Goal: Transaction & Acquisition: Obtain resource

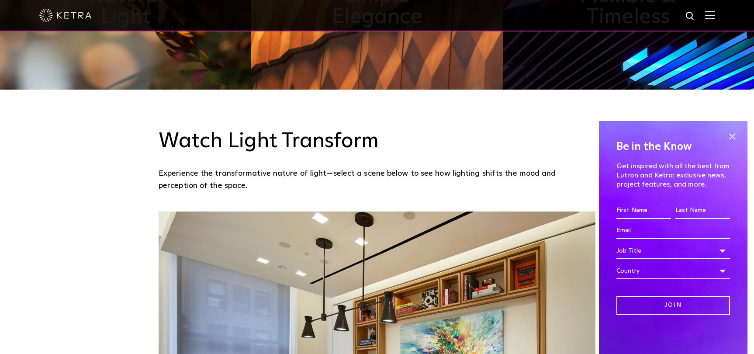
scroll to position [583, 0]
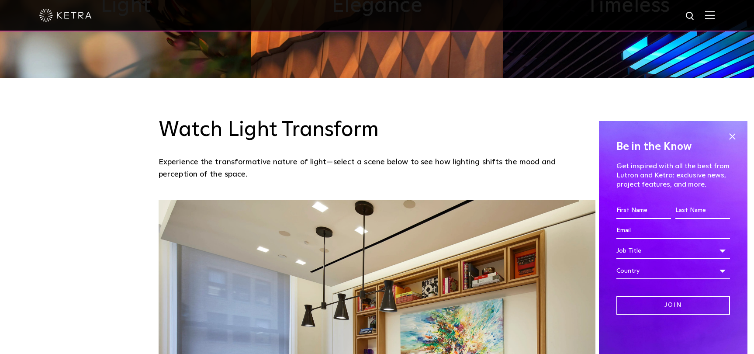
drag, startPoint x: 732, startPoint y: 137, endPoint x: 713, endPoint y: 144, distance: 20.9
click at [729, 138] on span at bounding box center [732, 136] width 13 height 13
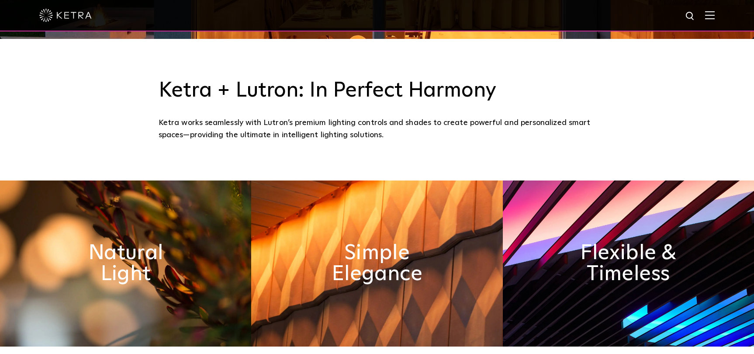
scroll to position [0, 0]
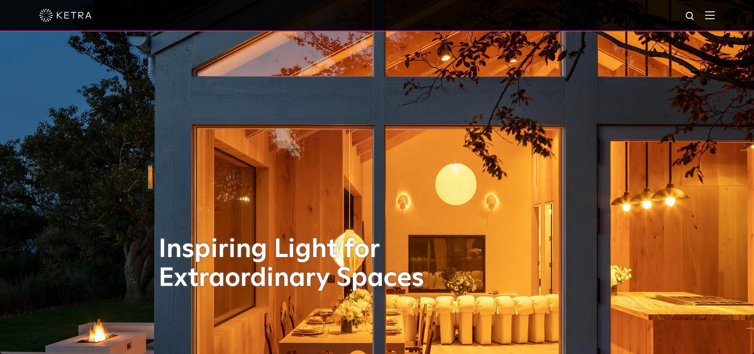
click at [721, 11] on div at bounding box center [377, 15] width 754 height 31
click at [713, 11] on img at bounding box center [710, 15] width 10 height 8
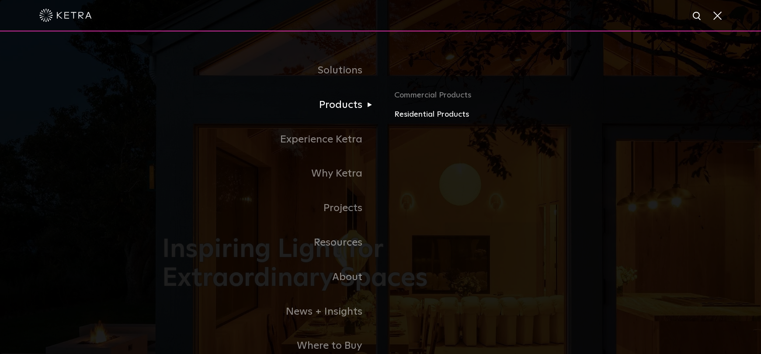
click at [423, 114] on link "Residential Products" at bounding box center [496, 114] width 204 height 13
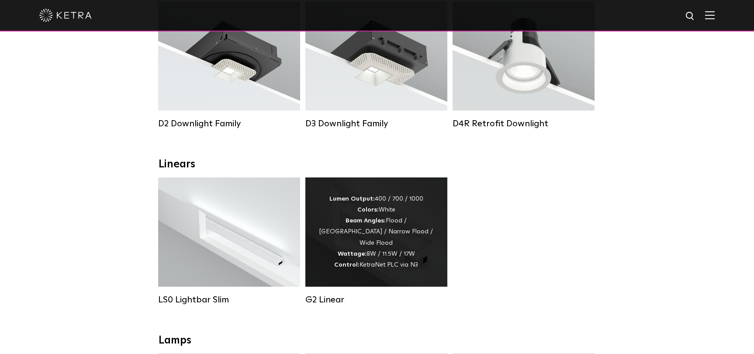
scroll to position [107, 0]
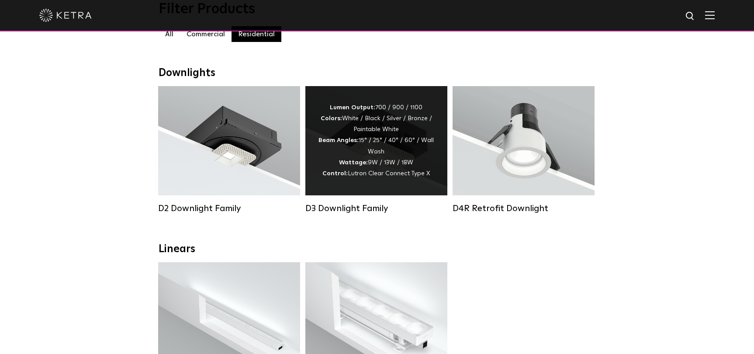
click at [376, 166] on div "Lumen Output: 700 / 900 / 1100 Colors: White / Black / Silver / Bronze / Painta…" at bounding box center [376, 140] width 116 height 77
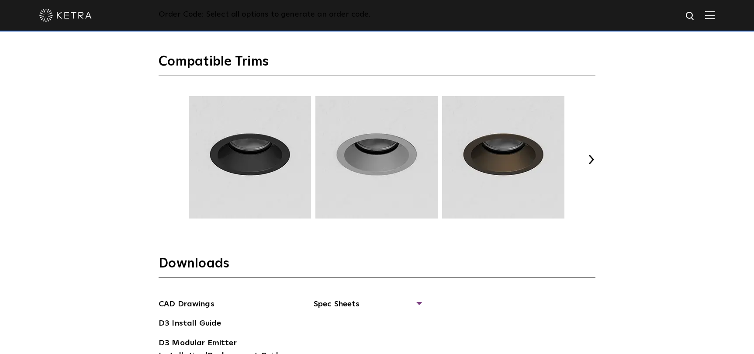
scroll to position [1304, 0]
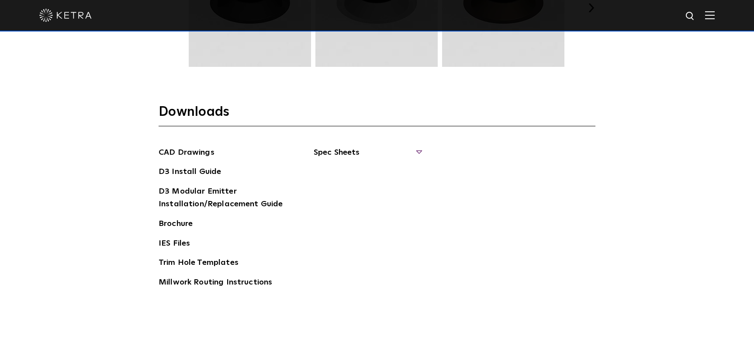
click at [323, 152] on span "Spec Sheets" at bounding box center [367, 155] width 107 height 19
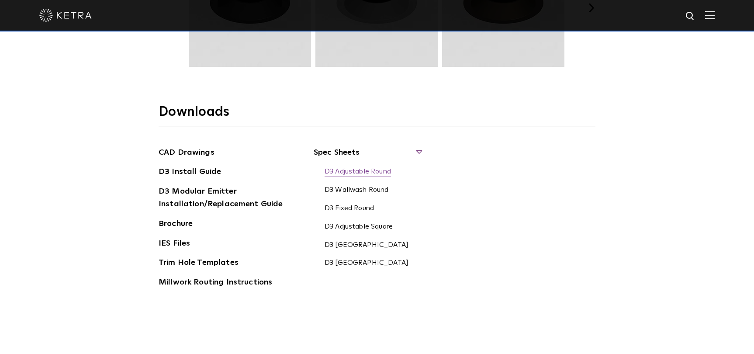
click at [353, 173] on link "D3 Adjustable Round" at bounding box center [358, 172] width 66 height 10
